Goal: Task Accomplishment & Management: Manage account settings

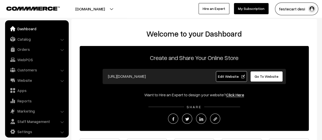
scroll to position [4, 0]
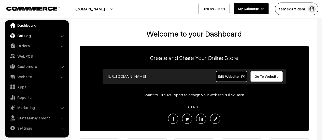
click at [21, 35] on link "Catalog" at bounding box center [36, 35] width 61 height 9
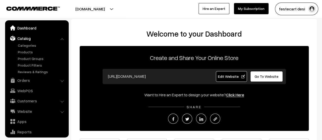
scroll to position [0, 0]
click at [38, 28] on link "Dashboard" at bounding box center [36, 28] width 61 height 9
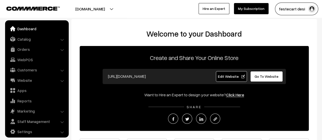
scroll to position [4, 0]
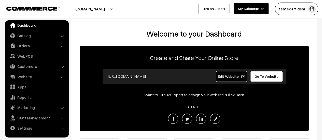
click at [236, 74] on link "Edit Website" at bounding box center [231, 76] width 31 height 11
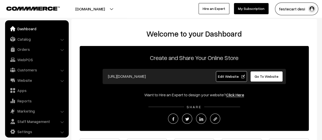
scroll to position [4, 0]
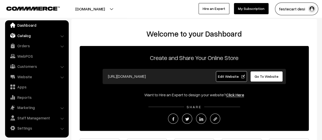
click at [15, 36] on img at bounding box center [12, 35] width 5 height 5
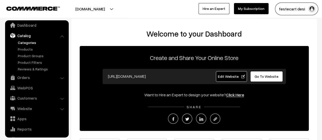
click at [26, 44] on link "Categories" at bounding box center [42, 42] width 50 height 5
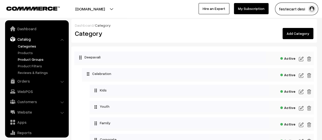
scroll to position [14, 0]
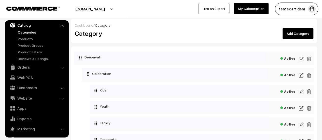
click at [302, 59] on img at bounding box center [301, 59] width 5 height 6
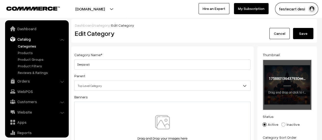
scroll to position [14, 0]
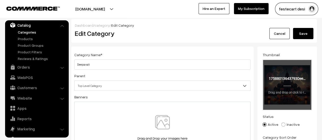
click at [293, 92] on input "file" at bounding box center [287, 85] width 48 height 50
click at [301, 77] on input "file" at bounding box center [287, 85] width 48 height 50
type input "C:\fakepath\Deepavali.jpg"
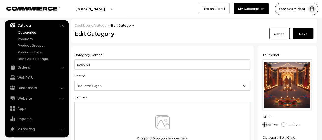
click at [309, 35] on button "Save" at bounding box center [303, 33] width 20 height 11
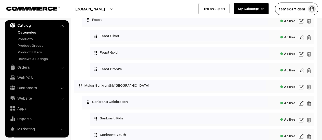
scroll to position [203, 0]
click at [300, 88] on img at bounding box center [301, 86] width 5 height 6
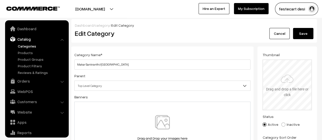
scroll to position [14, 0]
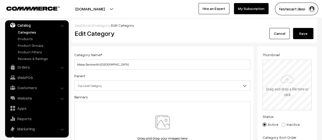
click at [293, 91] on input "file" at bounding box center [287, 85] width 48 height 50
type input "C:\fakepath\Sankranti.jpg"
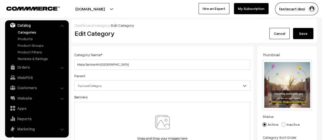
click at [305, 37] on button "Save" at bounding box center [303, 33] width 20 height 11
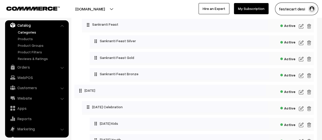
scroll to position [429, 0]
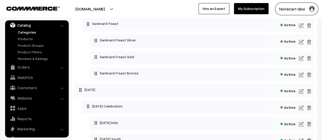
click at [302, 93] on img at bounding box center [301, 91] width 5 height 6
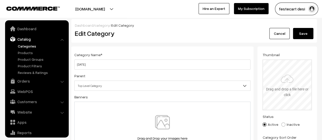
scroll to position [14, 0]
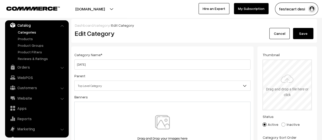
click at [280, 76] on input "file" at bounding box center [287, 85] width 48 height 50
type input "C:\fakepath\Ugadi.jpg"
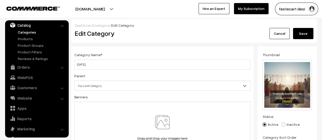
click at [303, 36] on button "Save" at bounding box center [303, 33] width 20 height 11
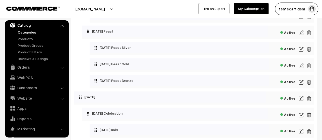
scroll to position [655, 0]
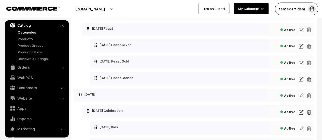
click at [303, 99] on img at bounding box center [301, 96] width 5 height 6
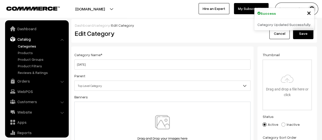
scroll to position [14, 0]
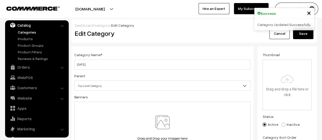
click at [289, 80] on input "file" at bounding box center [287, 85] width 48 height 50
type input "C:\fakepath\Holi.jpg"
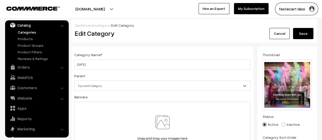
click at [303, 34] on button "Save" at bounding box center [303, 33] width 20 height 11
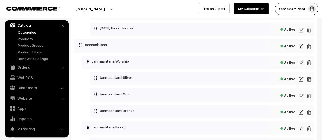
scroll to position [1083, 0]
click at [301, 50] on img at bounding box center [301, 47] width 5 height 6
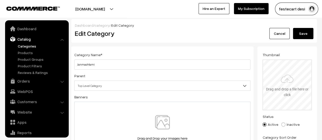
scroll to position [14, 0]
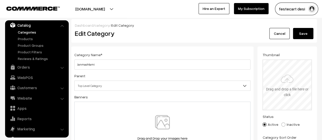
click at [279, 87] on input "file" at bounding box center [287, 85] width 48 height 50
type input "C:\fakepath\Janmasthmi.jpg"
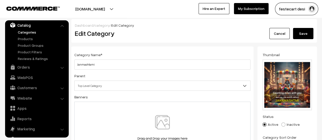
click at [305, 32] on button "Save" at bounding box center [303, 33] width 20 height 11
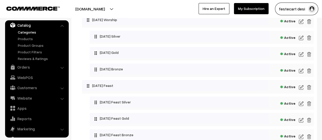
scroll to position [929, 0]
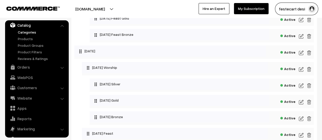
click at [300, 56] on img at bounding box center [301, 53] width 5 height 6
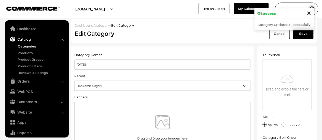
scroll to position [14, 0]
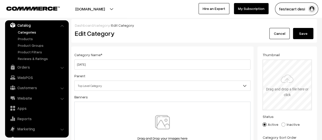
click at [273, 103] on input "file" at bounding box center [287, 85] width 48 height 50
type input "C:\fakepath\rakshabandhan.jpg"
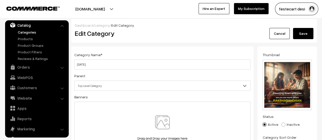
click at [306, 31] on button "Save" at bounding box center [303, 33] width 20 height 11
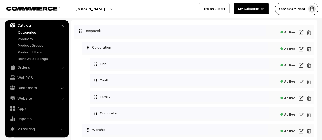
scroll to position [26, 0]
click at [301, 51] on img at bounding box center [301, 50] width 5 height 6
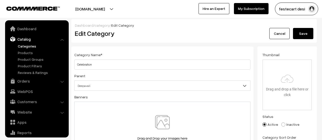
click at [287, 84] on input "file" at bounding box center [287, 85] width 48 height 50
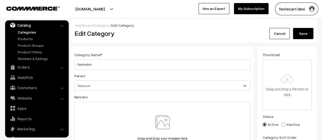
type input "C:\fakepath\Deepavali Celebration.jpg"
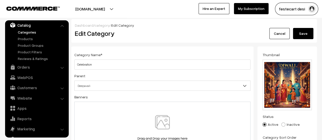
click at [305, 31] on button "Save" at bounding box center [303, 33] width 20 height 11
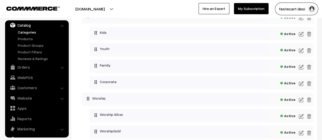
scroll to position [73, 0]
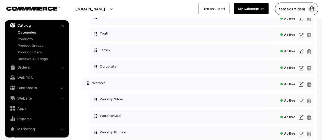
click at [298, 85] on div "Active" at bounding box center [198, 83] width 232 height 13
click at [300, 84] on img at bounding box center [301, 84] width 5 height 6
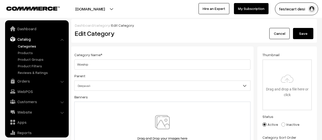
click at [290, 86] on input "file" at bounding box center [287, 85] width 48 height 50
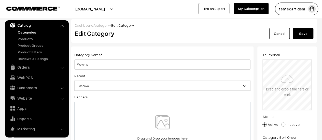
type input "C:\fakepath\Deepavali Worship.jpg"
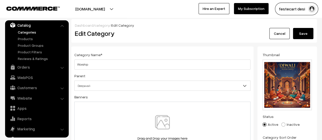
click at [304, 32] on button "Save" at bounding box center [303, 33] width 20 height 11
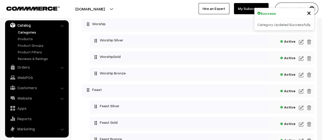
scroll to position [133, 0]
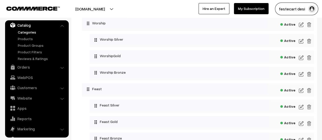
click at [300, 92] on img at bounding box center [301, 91] width 5 height 6
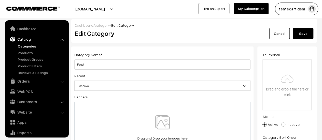
scroll to position [14, 0]
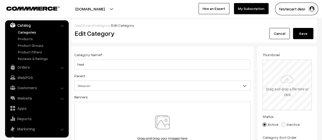
click at [298, 80] on input "file" at bounding box center [287, 85] width 48 height 50
type input "C:\fakepath\Deepavali Feast.jpg"
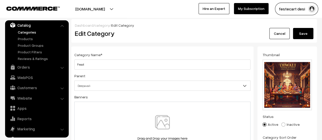
click at [308, 34] on button "Save" at bounding box center [303, 33] width 20 height 11
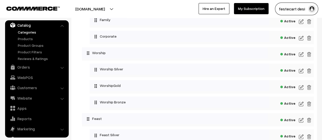
scroll to position [104, 0]
click at [301, 71] on img at bounding box center [301, 71] width 5 height 6
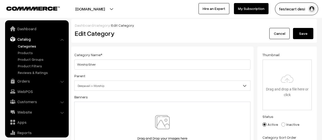
click at [288, 92] on input "file" at bounding box center [287, 85] width 48 height 50
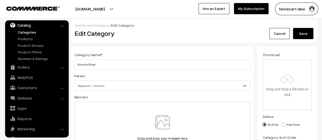
type input "C:\fakepath\Deepavali Worship Silver.jpg"
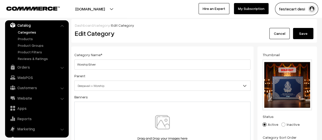
click at [302, 34] on button "Save" at bounding box center [303, 33] width 20 height 11
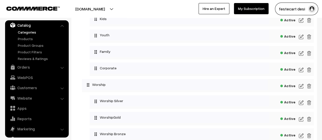
scroll to position [73, 0]
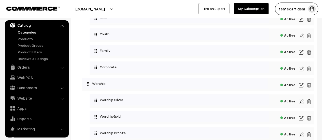
click at [301, 119] on img at bounding box center [301, 118] width 5 height 6
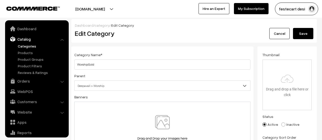
click at [289, 69] on input "file" at bounding box center [287, 85] width 48 height 50
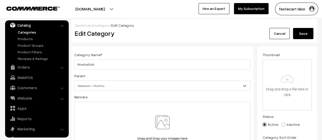
type input "C:\fakepath\Deepavali Worship Gold.jpg"
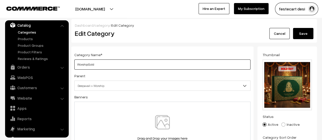
click at [88, 65] on input "WorshipGold" at bounding box center [162, 65] width 176 height 10
click at [112, 65] on input "Worship Gold" at bounding box center [162, 65] width 176 height 10
type input "Worship Gold"
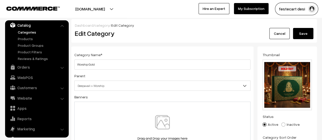
click at [308, 35] on button "Save" at bounding box center [303, 33] width 20 height 11
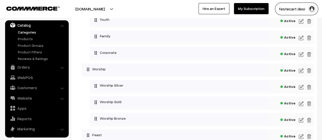
scroll to position [99, 0]
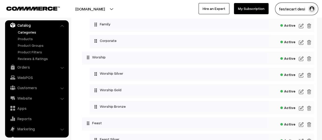
click at [299, 108] on img at bounding box center [301, 108] width 5 height 6
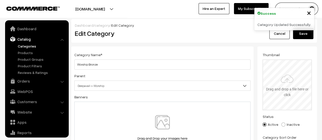
click at [285, 77] on input "file" at bounding box center [287, 85] width 48 height 50
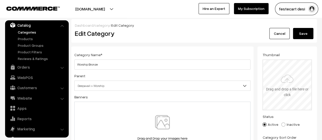
type input "C:\fakepath\Deepavali Worship Bronze.jpg"
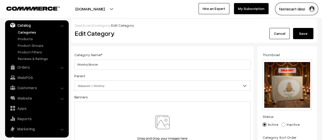
click at [297, 33] on button "Save" at bounding box center [303, 33] width 20 height 11
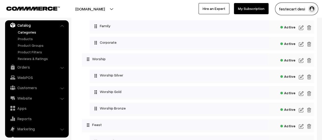
scroll to position [106, 0]
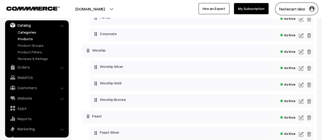
click at [21, 36] on link "Products" at bounding box center [42, 38] width 50 height 5
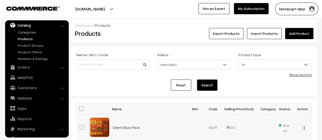
scroll to position [0, 0]
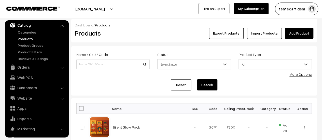
click at [302, 36] on link "Add Product" at bounding box center [299, 33] width 28 height 11
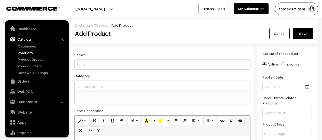
select select
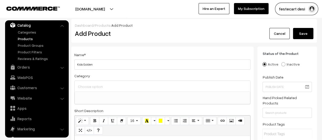
type input "Kids Golden"
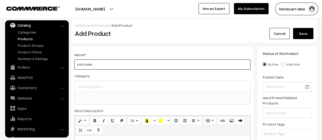
click at [76, 64] on input "Kids Golden" at bounding box center [162, 65] width 176 height 10
drag, startPoint x: 76, startPoint y: 64, endPoint x: 99, endPoint y: 63, distance: 22.4
click at [99, 63] on input "Kids Golden" at bounding box center [162, 65] width 176 height 10
type input "Little Stars Golden pack"
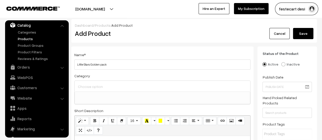
click at [105, 86] on input at bounding box center [163, 86] width 172 height 7
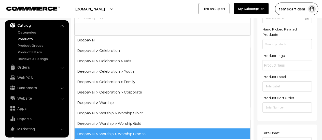
scroll to position [0, 0]
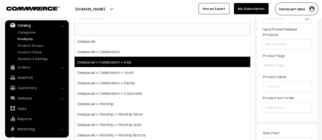
click at [116, 63] on span "Deepavali > Celebration > Kids" at bounding box center [163, 62] width 176 height 10
select select "81"
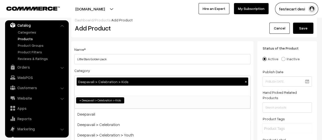
scroll to position [5, 0]
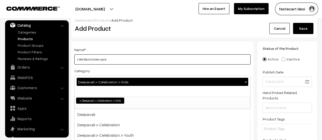
click at [161, 61] on input "Little Stars Golden pack" at bounding box center [162, 59] width 176 height 10
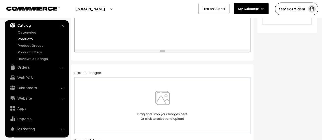
scroll to position [232, 0]
click at [160, 114] on img at bounding box center [162, 106] width 52 height 30
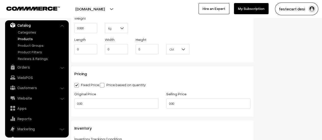
scroll to position [456, 0]
click at [115, 104] on input "0.00" at bounding box center [116, 103] width 84 height 10
type input "0"
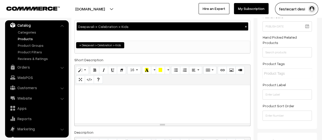
scroll to position [0, 0]
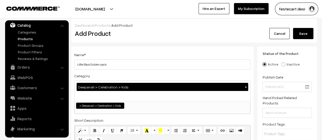
click at [310, 36] on button "Save" at bounding box center [303, 33] width 20 height 11
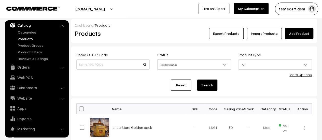
click at [298, 34] on link "Add Product" at bounding box center [299, 33] width 28 height 11
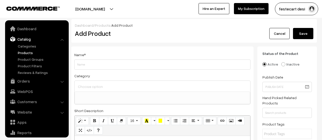
select select
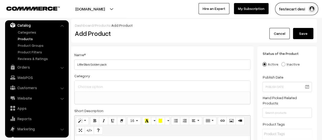
click at [100, 66] on input "Little Stars Golden pack" at bounding box center [162, 65] width 176 height 10
type input "Little Stars Silver pack"
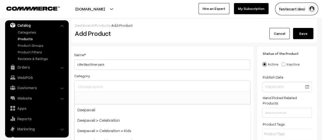
click at [106, 84] on input at bounding box center [163, 86] width 172 height 7
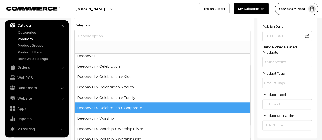
scroll to position [0, 0]
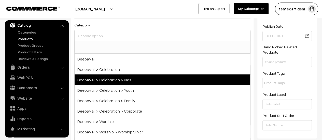
click at [124, 78] on span "Deepavali > Celebration > Kids" at bounding box center [163, 80] width 176 height 10
select select "81"
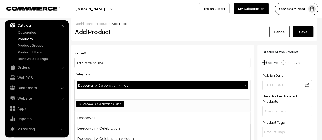
scroll to position [2, 0]
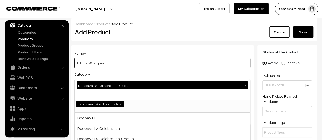
click at [131, 66] on input "Little Stars Silver pack" at bounding box center [162, 63] width 176 height 10
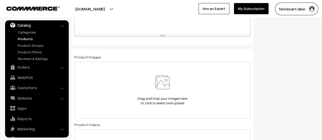
scroll to position [247, 0]
click at [165, 81] on img at bounding box center [162, 92] width 52 height 30
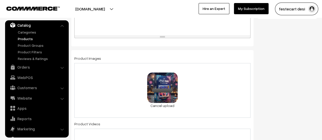
scroll to position [0, 0]
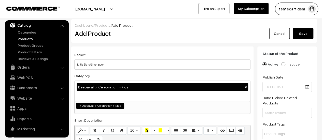
click at [297, 30] on button "Save" at bounding box center [303, 33] width 20 height 11
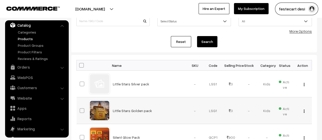
scroll to position [49, 0]
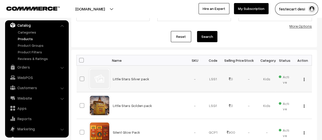
click at [304, 81] on td "View Edit Delete" at bounding box center [303, 79] width 18 height 27
click at [304, 80] on img "button" at bounding box center [304, 79] width 1 height 3
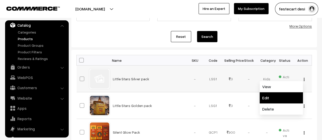
click at [274, 95] on link "Edit" at bounding box center [281, 97] width 43 height 11
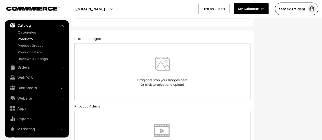
scroll to position [259, 0]
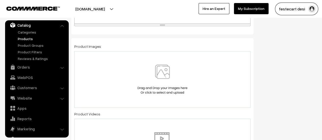
click at [162, 72] on img at bounding box center [162, 80] width 52 height 30
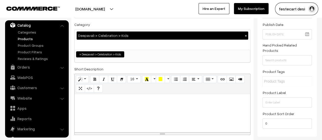
scroll to position [0, 0]
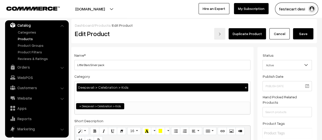
click at [298, 34] on button "Save" at bounding box center [303, 33] width 20 height 11
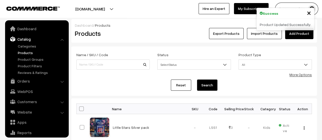
scroll to position [14, 0]
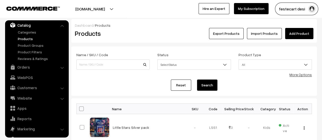
click at [293, 36] on link "Add Product" at bounding box center [299, 33] width 28 height 11
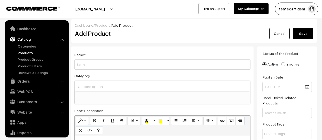
select select
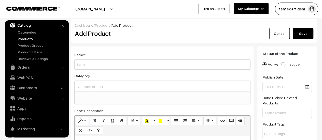
click at [109, 68] on input "Weight" at bounding box center [162, 65] width 176 height 10
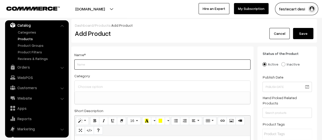
click at [106, 63] on input "Weight" at bounding box center [162, 65] width 176 height 10
click at [84, 64] on input "Thunber Glow Youth Golden package" at bounding box center [162, 65] width 176 height 10
click at [141, 66] on input "Thunder Glow Youth Golden package" at bounding box center [162, 65] width 176 height 10
click at [115, 65] on input "Thunder Glow Youth Golden package" at bounding box center [162, 65] width 176 height 10
click at [151, 64] on input "Thunder Glow Youth Golden Package" at bounding box center [162, 65] width 176 height 10
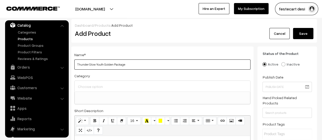
click at [154, 62] on input "Thunder Glow Youth Golden Package" at bounding box center [162, 65] width 176 height 10
type input "Thunder Glow Youth Golden Package"
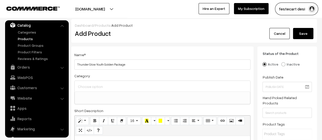
click at [96, 88] on input at bounding box center [163, 86] width 172 height 7
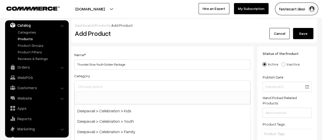
scroll to position [20, 0]
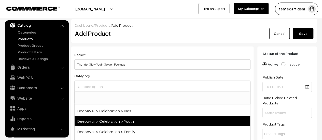
click at [130, 125] on span "Deepavali > Celebration > Youth" at bounding box center [163, 121] width 176 height 10
select select "28"
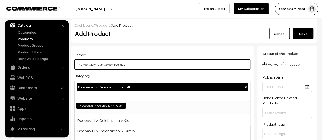
click at [136, 69] on input "Thunder Glow Youth Golden Package" at bounding box center [162, 65] width 176 height 10
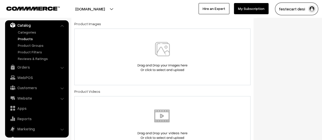
scroll to position [255, 0]
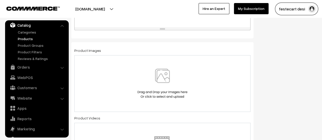
click at [165, 92] on img at bounding box center [162, 84] width 52 height 30
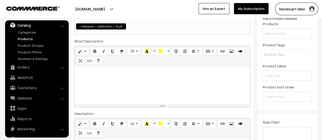
scroll to position [0, 0]
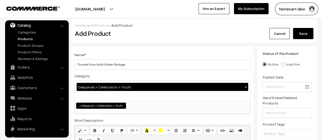
click at [303, 31] on button "Save" at bounding box center [303, 33] width 20 height 11
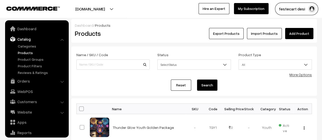
scroll to position [14, 0]
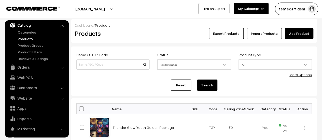
click at [303, 33] on link "Add Product" at bounding box center [299, 33] width 28 height 11
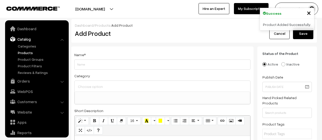
select select
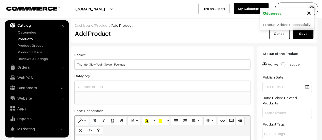
click at [113, 64] on input "Thunder Glow Youth Golden Package" at bounding box center [162, 65] width 176 height 10
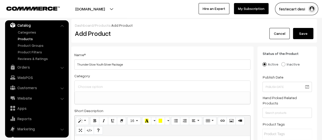
click at [137, 65] on input "Thunder Glow Youth Silver Package" at bounding box center [162, 65] width 176 height 10
type input "Thunder Glow Youth Silver Package"
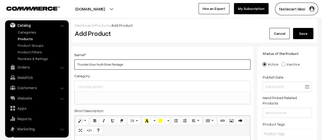
click at [150, 65] on input "Thunder Glow Youth Silver Package" at bounding box center [162, 65] width 176 height 10
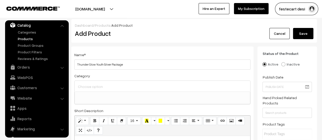
click at [101, 87] on input at bounding box center [163, 86] width 172 height 7
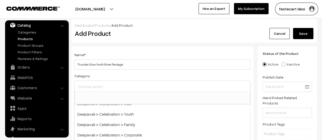
scroll to position [26, 0]
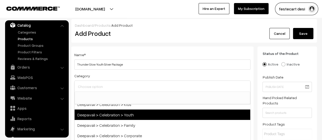
click at [127, 115] on span "Deepavali > Celebration > Youth" at bounding box center [163, 115] width 176 height 10
select select "28"
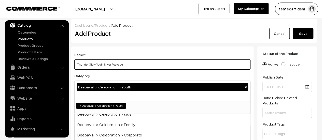
click at [158, 65] on input "Thunder Glow Youth Silver Package" at bounding box center [162, 65] width 176 height 10
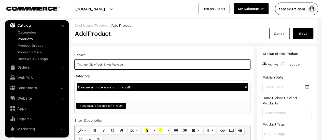
click at [171, 63] on input "Thunder Glow Youth Silver Package" at bounding box center [162, 65] width 176 height 10
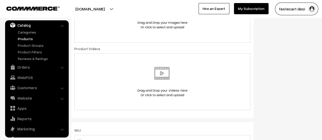
scroll to position [247, 0]
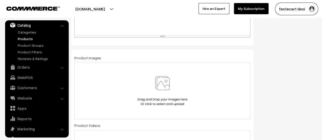
click at [161, 96] on img at bounding box center [162, 91] width 52 height 30
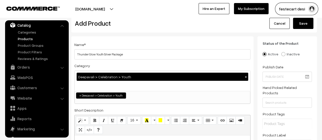
scroll to position [0, 0]
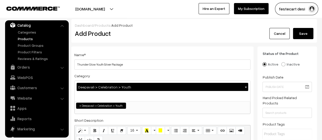
click at [302, 35] on button "Save" at bounding box center [303, 33] width 20 height 11
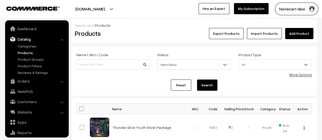
scroll to position [14, 0]
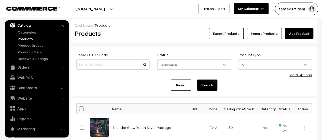
click at [301, 36] on link "Add Product" at bounding box center [299, 33] width 28 height 11
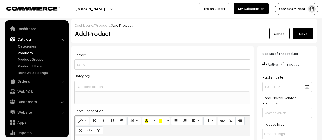
select select
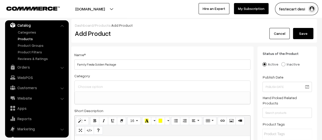
type input "Family Fiesta Golden Package"
click at [127, 91] on div at bounding box center [163, 86] width 176 height 11
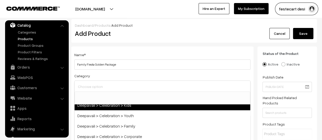
scroll to position [27, 0]
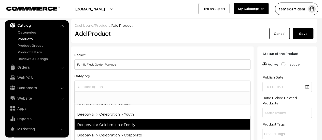
click at [129, 124] on span "Deepavali > Celebration > Family" at bounding box center [163, 124] width 176 height 10
select select "59"
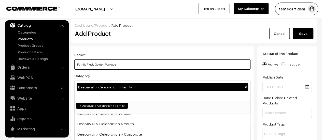
click at [141, 69] on input "Family Fiesta Golden Package" at bounding box center [162, 65] width 176 height 10
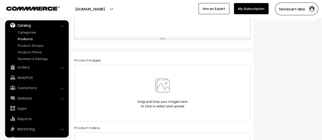
scroll to position [245, 0]
click at [174, 94] on img at bounding box center [162, 93] width 52 height 30
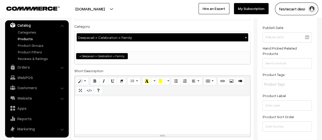
scroll to position [0, 0]
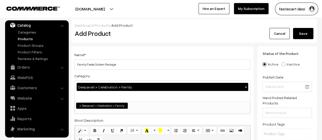
click at [305, 34] on button "Save" at bounding box center [303, 33] width 20 height 11
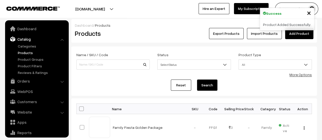
scroll to position [14, 0]
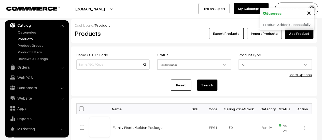
click at [296, 33] on link "Add Product" at bounding box center [299, 33] width 28 height 11
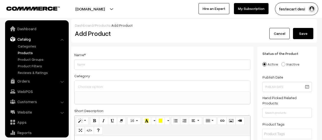
select select
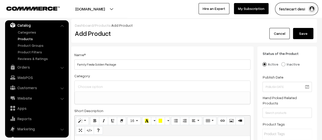
click at [104, 64] on input "Family Fiesta Golden Package" at bounding box center [162, 65] width 176 height 10
type input "Family Fiesta Silver Package"
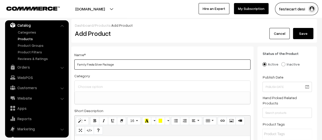
click at [123, 62] on input "Family Fiesta Silver Package" at bounding box center [162, 65] width 176 height 10
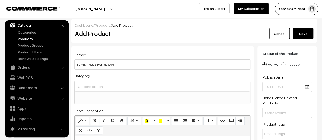
click at [300, 33] on button "Save" at bounding box center [303, 33] width 20 height 11
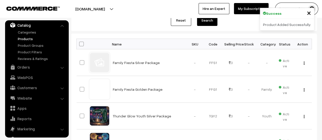
scroll to position [64, 0]
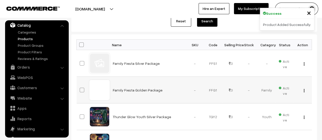
click at [305, 90] on div "View Edit Delete" at bounding box center [303, 90] width 12 height 5
click at [304, 90] on img "button" at bounding box center [304, 90] width 1 height 3
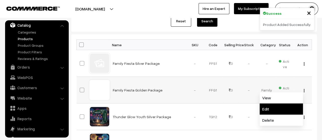
click at [287, 107] on link "Edit" at bounding box center [281, 109] width 43 height 11
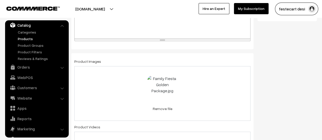
scroll to position [243, 0]
click at [164, 93] on span "Family Fiesta Golden Package.jpg" at bounding box center [175, 93] width 50 height 5
click at [162, 108] on link "Remove file" at bounding box center [162, 108] width 31 height 5
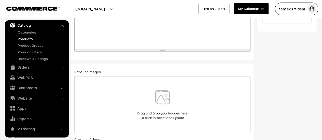
scroll to position [233, 0]
click at [149, 103] on img at bounding box center [162, 105] width 52 height 30
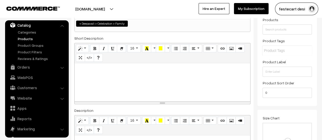
scroll to position [0, 0]
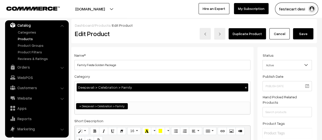
click at [308, 36] on button "Save" at bounding box center [303, 33] width 20 height 11
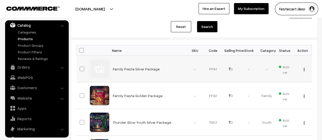
scroll to position [59, 0]
click at [304, 70] on button "button" at bounding box center [303, 69] width 1 height 4
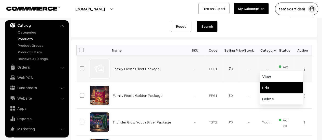
click at [281, 91] on link "Edit" at bounding box center [281, 87] width 43 height 11
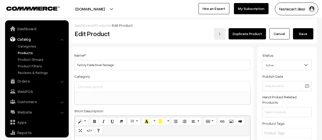
select select
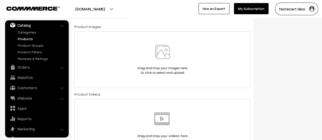
scroll to position [270, 0]
click at [160, 62] on img at bounding box center [162, 59] width 52 height 30
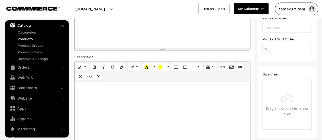
scroll to position [0, 0]
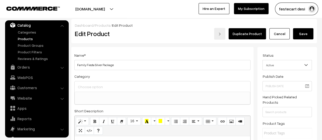
click at [301, 34] on button "Save" at bounding box center [303, 33] width 20 height 11
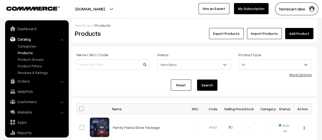
scroll to position [14, 0]
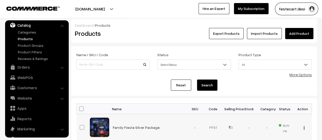
click at [304, 127] on img "button" at bounding box center [304, 128] width 1 height 3
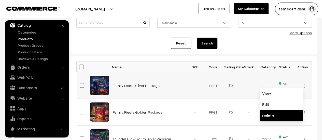
scroll to position [48, 0]
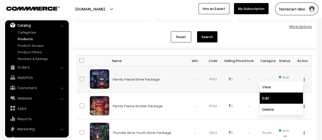
click at [270, 94] on link "Edit" at bounding box center [281, 98] width 43 height 11
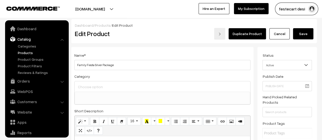
scroll to position [14, 0]
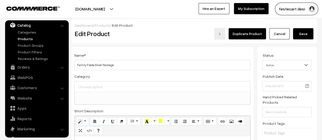
click at [94, 85] on input at bounding box center [163, 86] width 172 height 7
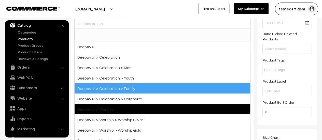
scroll to position [64, 0]
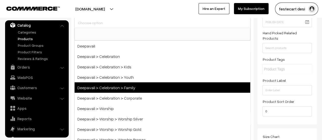
click at [128, 90] on span "Deepavali > Celebration > Family" at bounding box center [163, 87] width 176 height 10
select select "59"
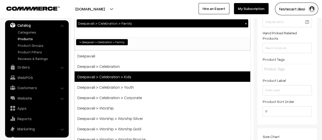
scroll to position [0, 0]
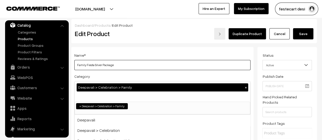
click at [145, 66] on input "Family Fiesta Silver Package" at bounding box center [162, 65] width 176 height 10
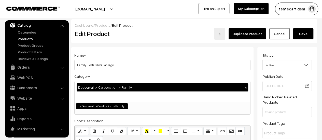
click at [307, 31] on button "Save" at bounding box center [303, 33] width 20 height 11
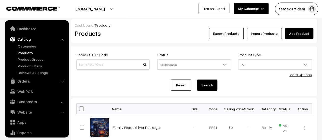
scroll to position [14, 0]
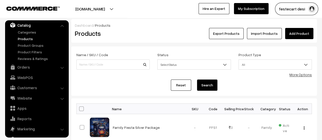
click at [299, 29] on link "Add Product" at bounding box center [299, 33] width 28 height 11
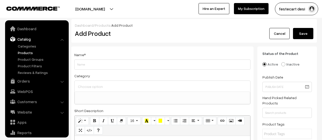
select select
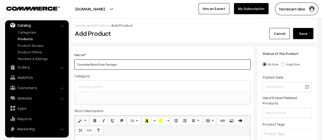
click at [150, 67] on input "Corporate Blaze Silver Package" at bounding box center [162, 65] width 176 height 10
type input "Corporate Blaze Silver Package"
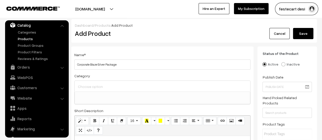
click at [122, 85] on input at bounding box center [163, 86] width 172 height 7
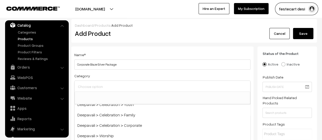
scroll to position [37, 0]
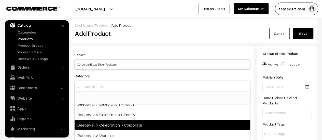
click at [129, 121] on span "Deepavali > Celebration > Corporate" at bounding box center [163, 125] width 176 height 10
select select "60"
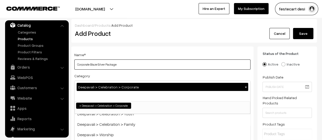
click at [149, 62] on input "Corporate Blaze Silver Package" at bounding box center [162, 65] width 176 height 10
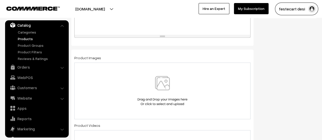
scroll to position [241, 0]
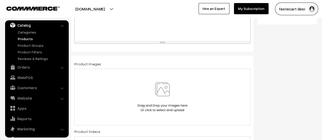
click at [163, 100] on img at bounding box center [162, 97] width 52 height 30
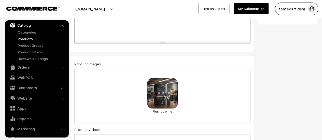
scroll to position [0, 0]
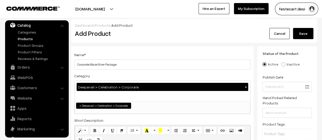
click at [303, 34] on button "Save" at bounding box center [303, 33] width 20 height 11
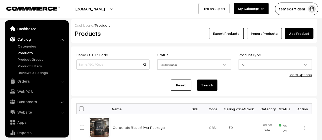
click at [32, 30] on link "Dashboard" at bounding box center [36, 28] width 61 height 9
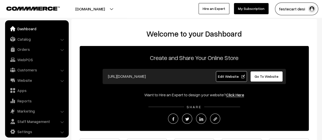
scroll to position [4, 0]
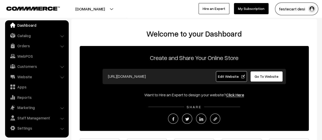
click at [232, 76] on span "Edit Website" at bounding box center [231, 76] width 27 height 4
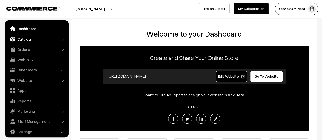
click at [23, 40] on link "Catalog" at bounding box center [36, 39] width 61 height 9
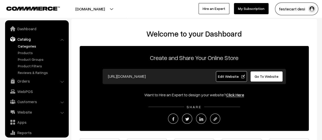
click at [25, 47] on link "Categories" at bounding box center [42, 46] width 50 height 5
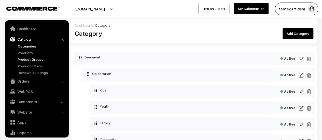
scroll to position [14, 0]
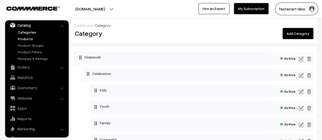
click at [30, 39] on link "Products" at bounding box center [42, 38] width 50 height 5
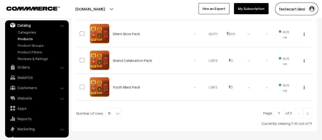
scroll to position [282, 0]
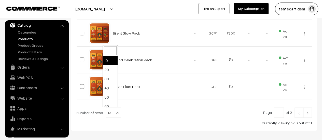
click at [110, 109] on span "10" at bounding box center [113, 113] width 15 height 10
select select "20"
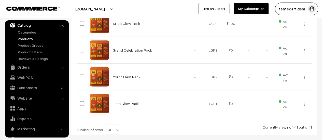
scroll to position [258, 0]
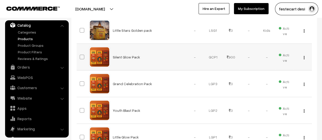
click at [82, 55] on span at bounding box center [82, 57] width 5 height 5
click at [80, 55] on input "checkbox" at bounding box center [78, 53] width 3 height 3
checkbox input "true"
click at [80, 81] on span at bounding box center [82, 83] width 5 height 5
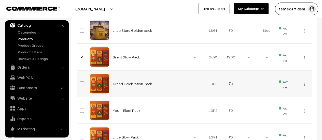
click at [80, 80] on input "checkbox" at bounding box center [78, 80] width 3 height 3
checkbox input "true"
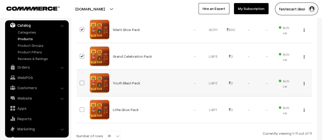
scroll to position [308, 0]
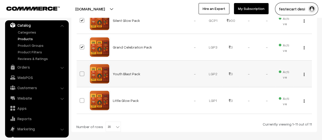
click at [81, 74] on span at bounding box center [82, 74] width 5 height 5
click at [80, 72] on input "checkbox" at bounding box center [78, 70] width 3 height 3
checkbox input "true"
click at [80, 101] on span at bounding box center [82, 100] width 5 height 5
click at [80, 99] on input "checkbox" at bounding box center [78, 97] width 3 height 3
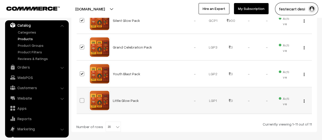
checkbox input "true"
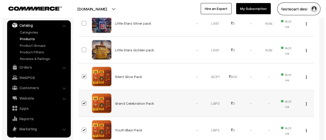
scroll to position [252, 0]
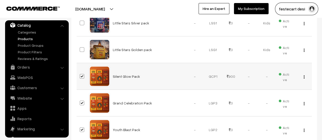
click at [304, 76] on button "button" at bounding box center [303, 77] width 1 height 4
click at [284, 72] on span "Active" at bounding box center [285, 77] width 12 height 12
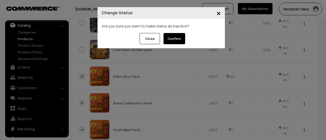
click at [176, 41] on button "Confirm" at bounding box center [174, 38] width 22 height 11
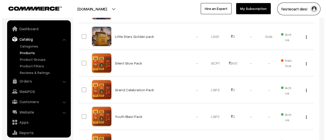
scroll to position [14, 0]
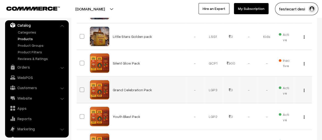
click at [285, 86] on span "Active" at bounding box center [285, 90] width 12 height 12
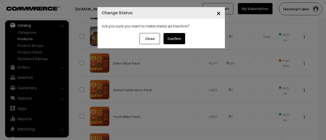
click at [172, 42] on button "Confirm" at bounding box center [174, 38] width 22 height 11
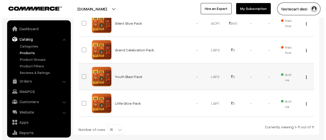
scroll to position [14, 0]
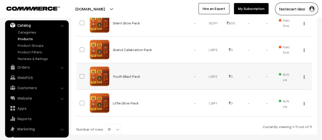
click at [285, 77] on span "Active" at bounding box center [285, 77] width 12 height 12
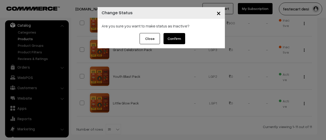
click at [176, 40] on button "Confirm" at bounding box center [174, 38] width 22 height 11
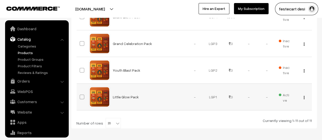
scroll to position [14, 0]
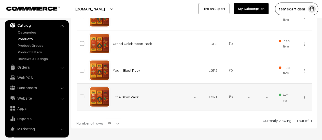
click at [291, 94] on td "Active" at bounding box center [285, 97] width 18 height 27
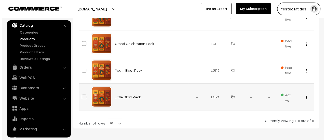
scroll to position [292, 0]
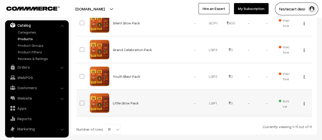
click at [285, 101] on span "Active" at bounding box center [285, 103] width 12 height 12
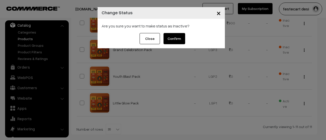
click at [177, 39] on button "Confirm" at bounding box center [174, 38] width 22 height 11
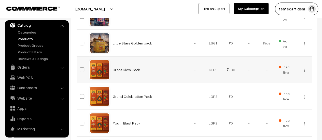
scroll to position [190, 0]
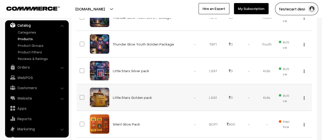
click at [303, 96] on button "button" at bounding box center [303, 98] width 1 height 4
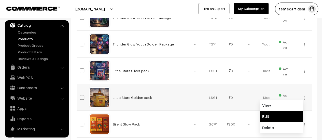
click at [268, 116] on link "Edit" at bounding box center [281, 116] width 43 height 11
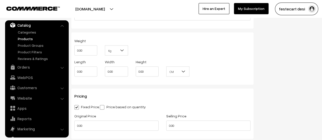
scroll to position [447, 0]
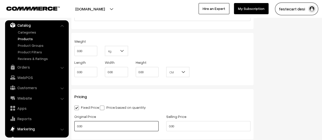
drag, startPoint x: 79, startPoint y: 126, endPoint x: 54, endPoint y: 125, distance: 24.7
click at [54, 125] on body "Thank you for showing interest. Our team will call you shortly. Close festecart…" at bounding box center [161, 27] width 322 height 949
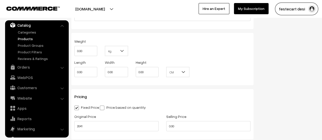
type input "2041.00"
click at [198, 126] on input "0.00" at bounding box center [208, 126] width 84 height 10
type input "0"
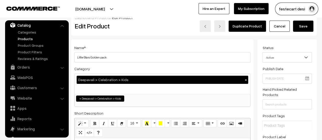
scroll to position [0, 0]
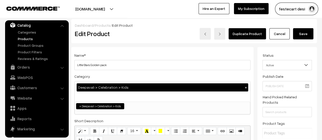
type input "1670.00"
click at [307, 35] on button "Save" at bounding box center [303, 33] width 20 height 11
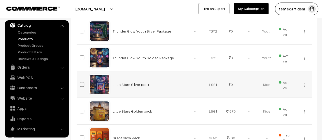
scroll to position [176, 0]
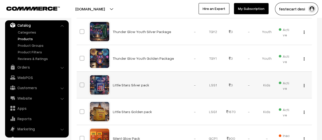
click at [305, 85] on div "View Edit Delete" at bounding box center [303, 84] width 12 height 5
click at [303, 85] on div "View Edit Delete" at bounding box center [303, 84] width 12 height 5
click at [304, 84] on img "button" at bounding box center [304, 85] width 1 height 3
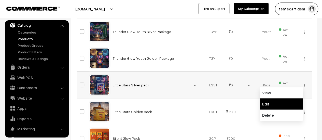
click at [275, 100] on link "Edit" at bounding box center [281, 104] width 43 height 11
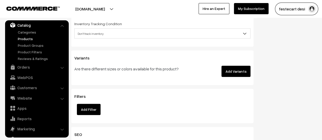
scroll to position [498, 0]
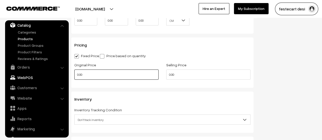
drag, startPoint x: 120, startPoint y: 74, endPoint x: 60, endPoint y: 74, distance: 60.3
type input "999.00"
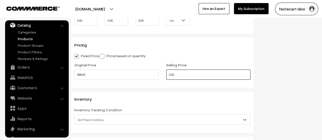
click at [170, 76] on input "0.00" at bounding box center [208, 75] width 84 height 10
drag, startPoint x: 178, startPoint y: 74, endPoint x: 142, endPoint y: 73, distance: 35.7
click at [142, 73] on div "Original Price 999.00 Selling Price 0.00" at bounding box center [163, 72] width 184 height 21
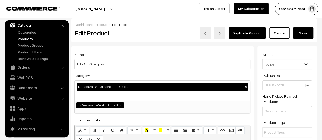
scroll to position [0, 0]
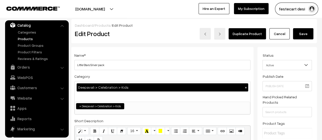
type input "818.00"
click at [299, 34] on button "Save" at bounding box center [303, 33] width 20 height 11
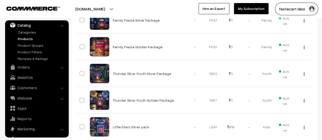
scroll to position [127, 0]
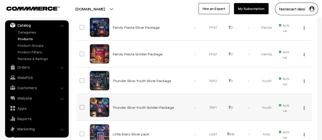
click at [304, 107] on img "button" at bounding box center [304, 107] width 1 height 3
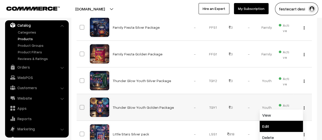
click at [271, 123] on link "Edit" at bounding box center [281, 126] width 43 height 11
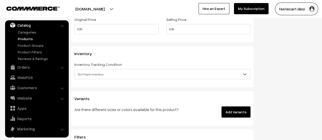
scroll to position [491, 0]
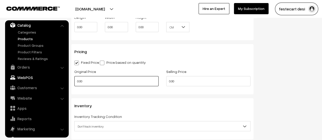
drag, startPoint x: 104, startPoint y: 83, endPoint x: 29, endPoint y: 73, distance: 75.3
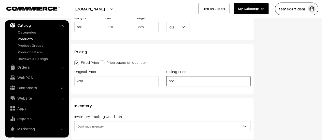
type input "4053.00"
click at [188, 78] on input "0.00" at bounding box center [208, 81] width 84 height 10
type input "0"
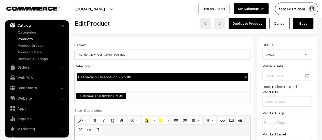
scroll to position [0, 0]
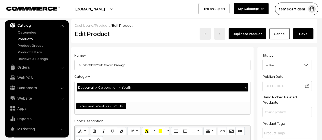
type input "3316.00"
click at [307, 35] on button "Save" at bounding box center [303, 33] width 20 height 11
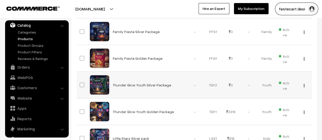
scroll to position [122, 0]
click at [304, 85] on button "button" at bounding box center [303, 86] width 1 height 4
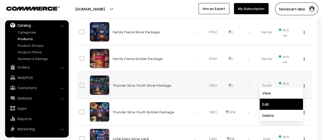
click at [283, 100] on link "Edit" at bounding box center [281, 104] width 43 height 11
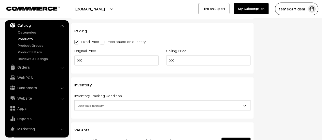
scroll to position [497, 0]
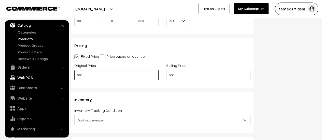
drag, startPoint x: 126, startPoint y: 79, endPoint x: 54, endPoint y: 79, distance: 71.3
type input "2096.00"
click at [187, 78] on input "0.00" at bounding box center [208, 75] width 84 height 10
type input "0"
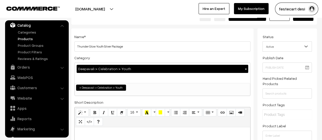
scroll to position [0, 0]
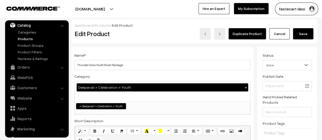
type input "1715.00"
click at [308, 34] on button "Save" at bounding box center [303, 33] width 20 height 11
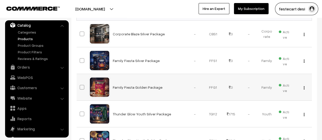
scroll to position [94, 0]
click at [304, 87] on img "button" at bounding box center [304, 87] width 1 height 3
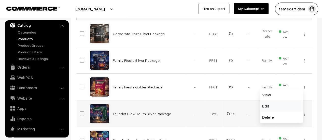
click at [276, 103] on link "Edit" at bounding box center [281, 106] width 43 height 11
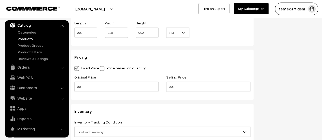
scroll to position [484, 0]
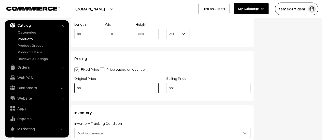
drag, startPoint x: 127, startPoint y: 91, endPoint x: 107, endPoint y: 88, distance: 20.1
click at [107, 88] on input "0.00" at bounding box center [116, 88] width 84 height 10
type input "0"
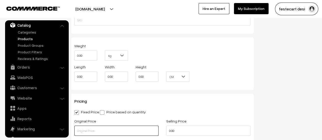
scroll to position [458, 0]
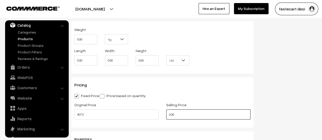
type input "4073.00"
click at [195, 110] on input "0.00" at bounding box center [208, 114] width 84 height 10
type input "0"
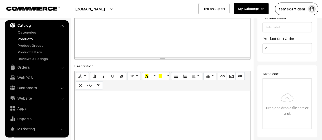
scroll to position [0, 0]
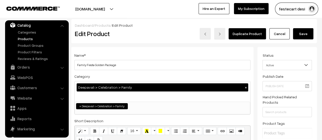
type input "3333.00"
click at [303, 33] on button "Save" at bounding box center [303, 33] width 20 height 11
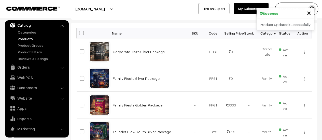
scroll to position [78, 0]
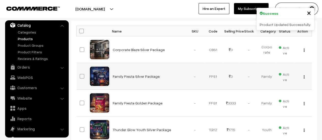
click at [304, 77] on img "button" at bounding box center [304, 76] width 1 height 3
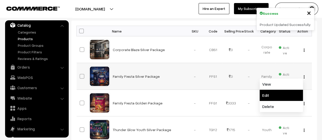
click at [275, 95] on link "Edit" at bounding box center [281, 95] width 43 height 11
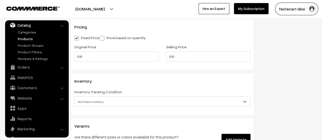
scroll to position [516, 0]
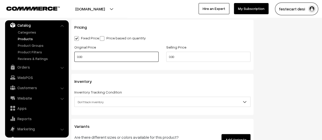
drag, startPoint x: 87, startPoint y: 56, endPoint x: 43, endPoint y: 55, distance: 43.3
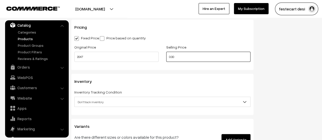
type input "2047.00"
drag, startPoint x: 184, startPoint y: 58, endPoint x: 100, endPoint y: 56, distance: 83.8
click at [100, 56] on div "Original Price 2047.00 Selling Price 0.00" at bounding box center [163, 54] width 184 height 21
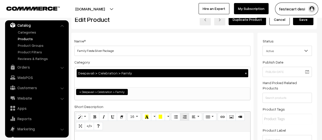
scroll to position [0, 0]
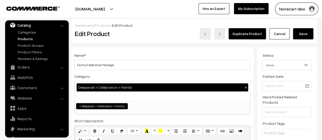
type input "1675.00"
click at [306, 40] on div "Dashboard / Products / Edit Product Edit Product Duplicate Product Cancel Save" at bounding box center [194, 31] width 246 height 24
click at [305, 39] on button "Save" at bounding box center [303, 33] width 20 height 11
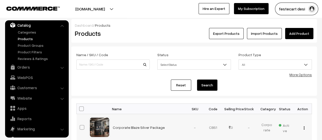
click at [304, 127] on img "button" at bounding box center [304, 128] width 1 height 3
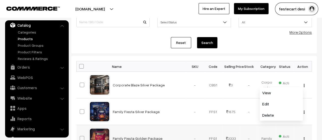
scroll to position [43, 0]
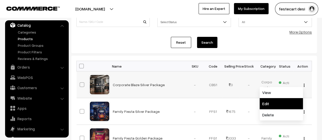
click at [268, 105] on link "Edit" at bounding box center [281, 103] width 43 height 11
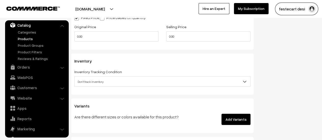
scroll to position [536, 0]
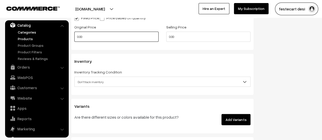
drag, startPoint x: 74, startPoint y: 35, endPoint x: 50, endPoint y: 32, distance: 24.9
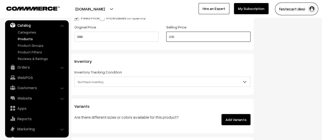
type input "2989.00"
click at [211, 38] on input "0.00" at bounding box center [208, 37] width 84 height 10
type input "0"
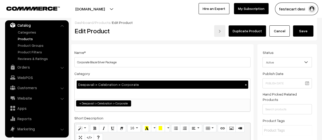
scroll to position [0, 0]
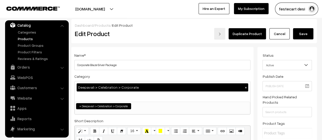
type input "2445.00"
click at [301, 35] on button "Save" at bounding box center [303, 33] width 20 height 11
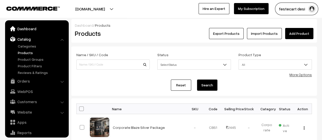
click at [28, 29] on link "Dashboard" at bounding box center [36, 28] width 61 height 9
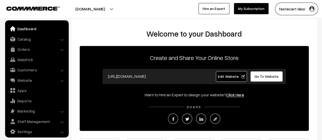
scroll to position [4, 0]
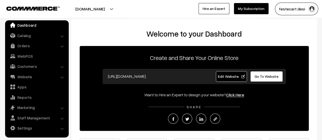
click at [25, 24] on link "Dashboard" at bounding box center [36, 25] width 61 height 9
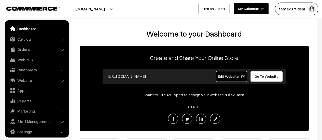
scroll to position [4, 0]
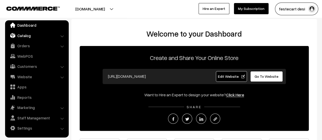
click at [17, 39] on link "Catalog" at bounding box center [36, 35] width 61 height 9
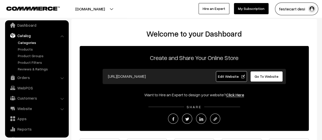
click at [26, 41] on link "Categories" at bounding box center [42, 42] width 50 height 5
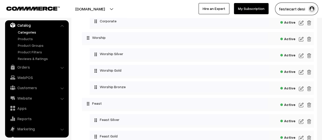
scroll to position [118, 0]
click at [300, 73] on img at bounding box center [301, 72] width 5 height 6
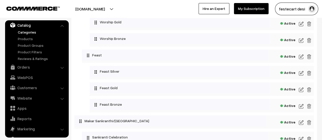
scroll to position [166, 0]
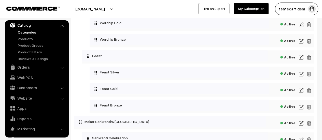
click at [301, 75] on img at bounding box center [301, 74] width 5 height 6
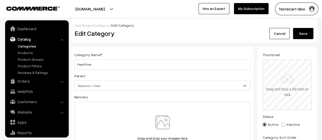
scroll to position [14, 0]
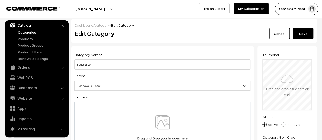
click at [289, 82] on input "file" at bounding box center [287, 85] width 48 height 50
type input "C:\fakepath\Deepavali Feast Silver.jpg"
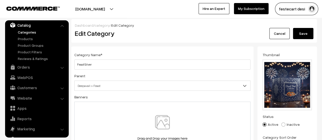
click at [303, 34] on button "Save" at bounding box center [303, 33] width 20 height 11
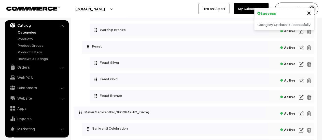
scroll to position [177, 0]
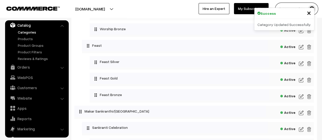
click at [301, 82] on img at bounding box center [301, 80] width 5 height 6
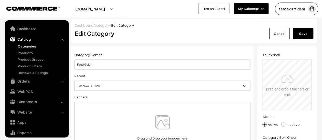
scroll to position [14, 0]
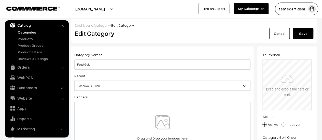
click at [288, 86] on input "file" at bounding box center [287, 85] width 48 height 50
type input "C:\fakepath\Deepavali Feast Golden.jpg"
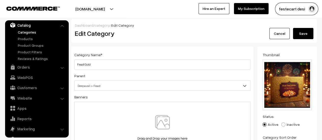
click at [300, 34] on button "Save" at bounding box center [303, 33] width 20 height 11
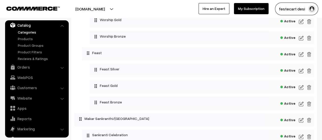
scroll to position [158, 0]
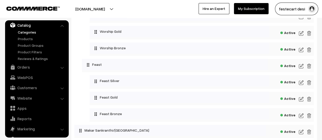
click at [300, 83] on img at bounding box center [301, 83] width 5 height 6
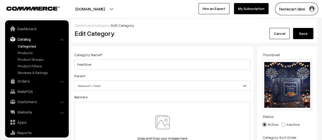
scroll to position [14, 0]
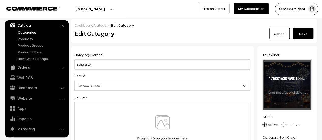
click at [265, 89] on input "file" at bounding box center [287, 85] width 48 height 50
type input "C:\fakepath\Deepavali Feast Silver.jpg"
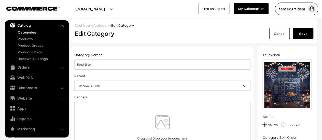
click at [303, 30] on button "Save" at bounding box center [303, 33] width 20 height 11
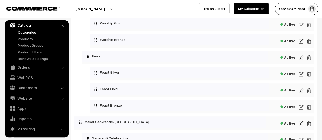
scroll to position [166, 0]
click at [302, 92] on img at bounding box center [301, 90] width 5 height 6
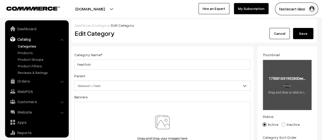
scroll to position [14, 0]
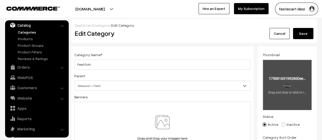
click at [287, 86] on input "file" at bounding box center [287, 85] width 48 height 50
type input "C:\fakepath\Deepavali Feast Golden.jpg"
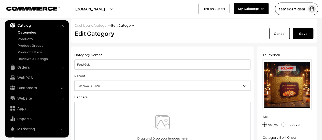
click at [306, 33] on button "Save" at bounding box center [303, 33] width 20 height 11
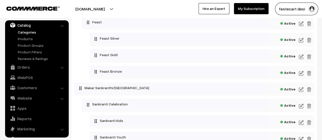
scroll to position [185, 0]
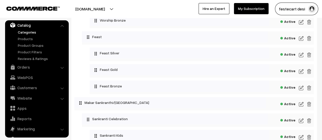
click at [300, 105] on img at bounding box center [301, 104] width 5 height 6
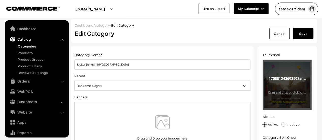
scroll to position [14, 0]
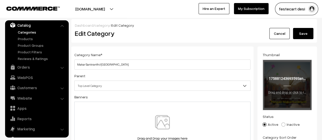
click at [289, 90] on input "file" at bounding box center [287, 85] width 48 height 50
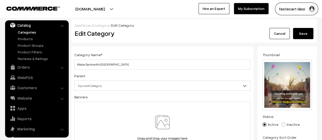
click at [281, 31] on link "Cancel" at bounding box center [279, 33] width 20 height 11
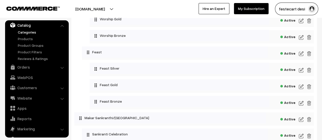
scroll to position [170, 0]
click at [302, 103] on img at bounding box center [301, 103] width 5 height 6
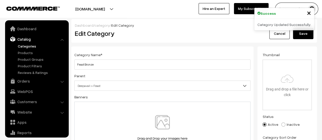
scroll to position [14, 0]
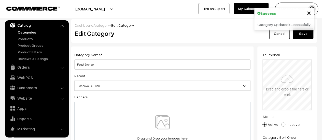
click at [280, 89] on input "file" at bounding box center [287, 85] width 48 height 50
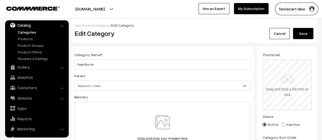
type input "C:\fakepath\Deepavali Feast Bronze.jpg"
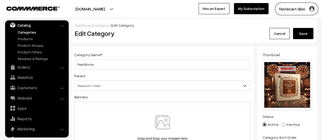
click at [302, 37] on button "Save" at bounding box center [303, 33] width 20 height 11
